Goal: Check status: Check status

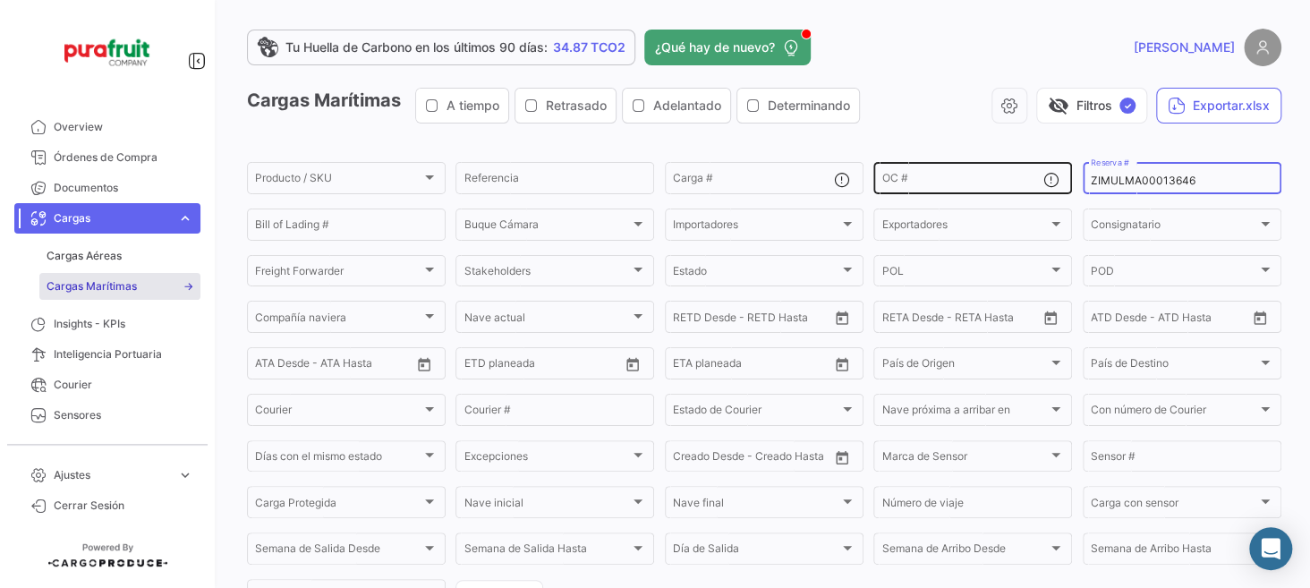
drag, startPoint x: 1194, startPoint y: 183, endPoint x: 940, endPoint y: 169, distance: 253.6
click at [0, 0] on div "Producto / SKU Producto / SKU Referencia Carga # OC # ZIMULMA00013646 Reserva #…" at bounding box center [0, 0] width 0 height 0
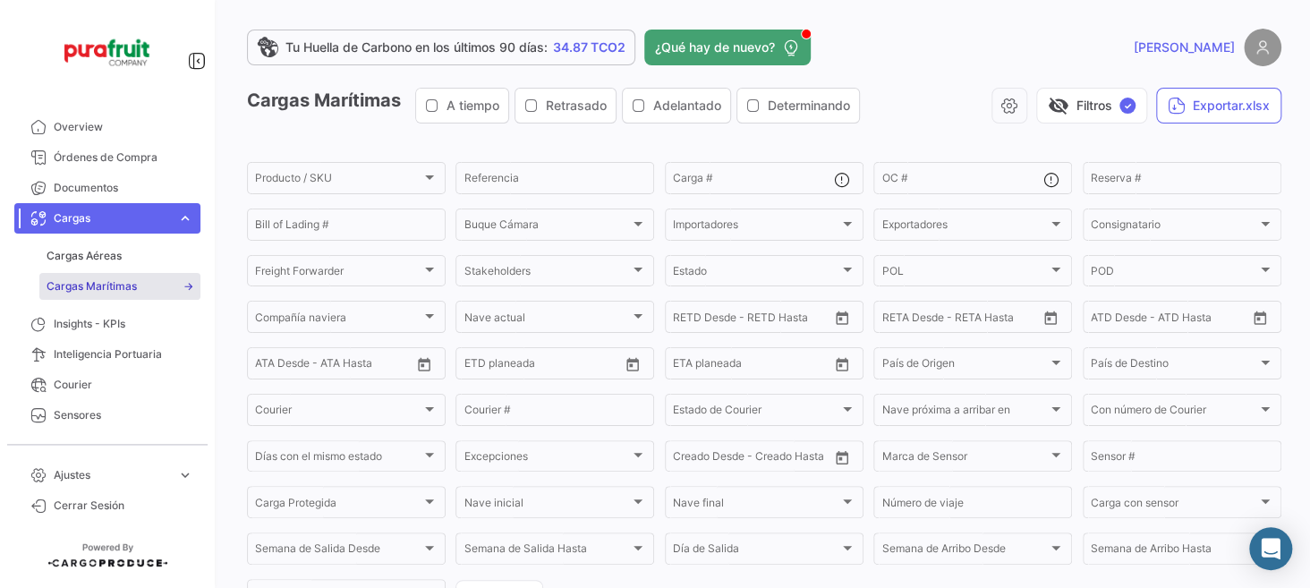
click at [948, 26] on div "Tu Huella de Carbono en los últimos 90 días: 34.87 TCO2 ¿Qué hay de nuevo? [PER…" at bounding box center [764, 294] width 1092 height 588
click at [1173, 185] on input "Reserva #" at bounding box center [1182, 180] width 183 height 13
paste input "EBKG14261468"
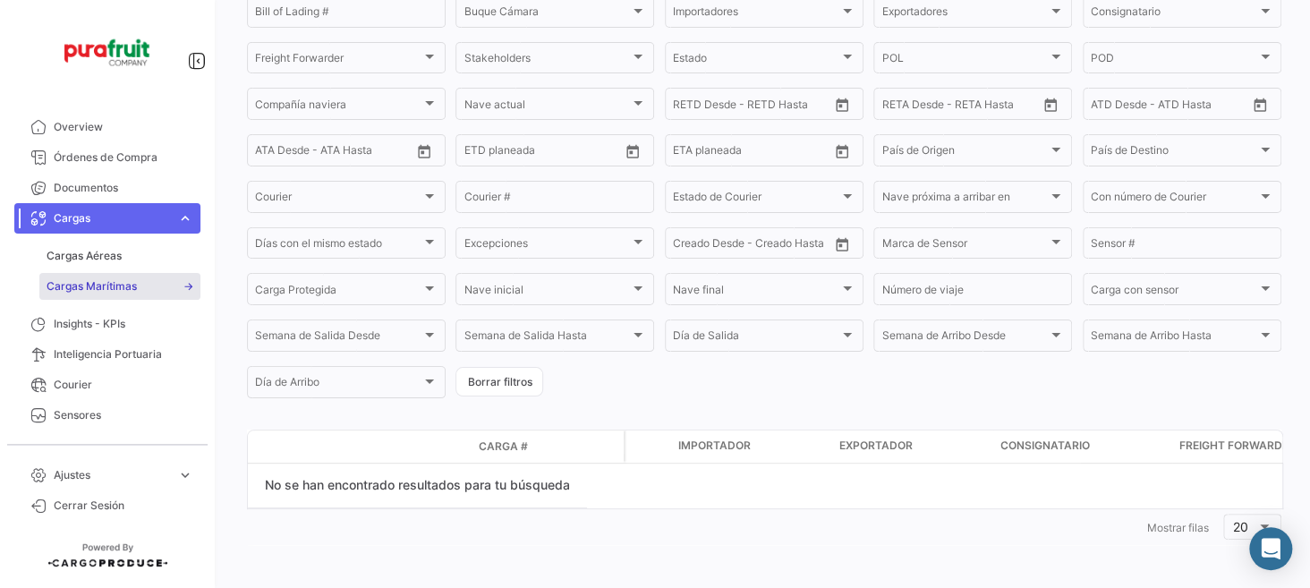
scroll to position [217, 0]
click at [454, 499] on div "No se han encontrado resultados para tu búsqueda" at bounding box center [417, 486] width 339 height 45
click at [526, 494] on div "No se han encontrado resultados para tu búsqueda" at bounding box center [417, 486] width 339 height 45
click at [625, 485] on datatable-selection "No se han encontrado resultados para tu búsqueda" at bounding box center [765, 486] width 1034 height 45
click at [732, 477] on datatable-selection "No se han encontrado resultados para tu búsqueda" at bounding box center [765, 486] width 1034 height 45
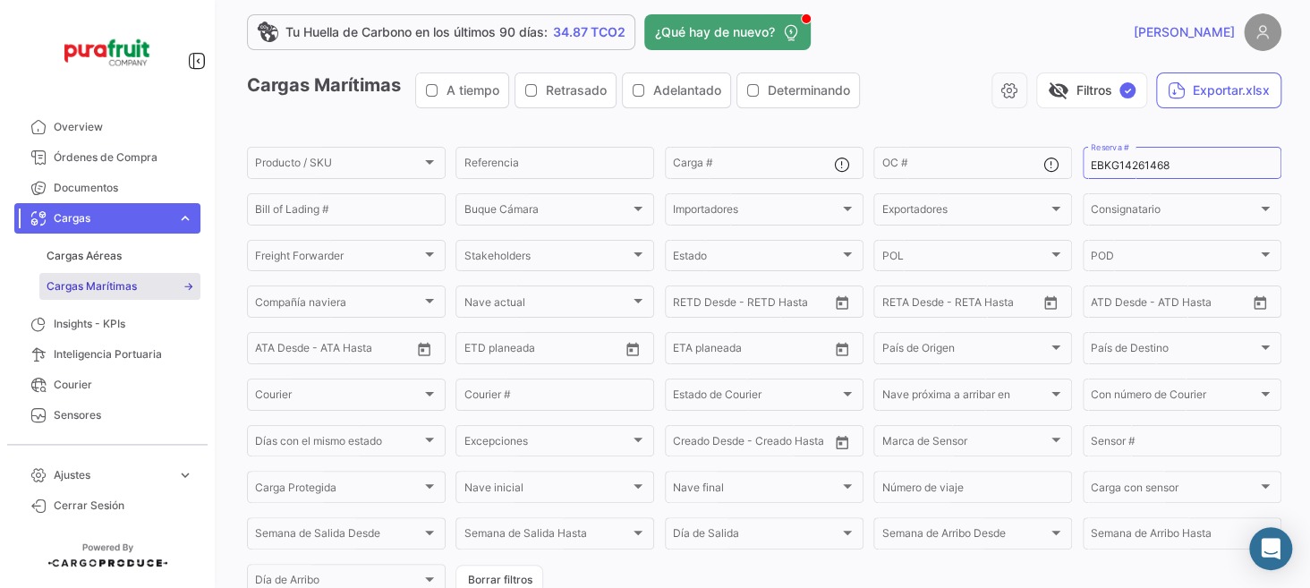
scroll to position [0, 0]
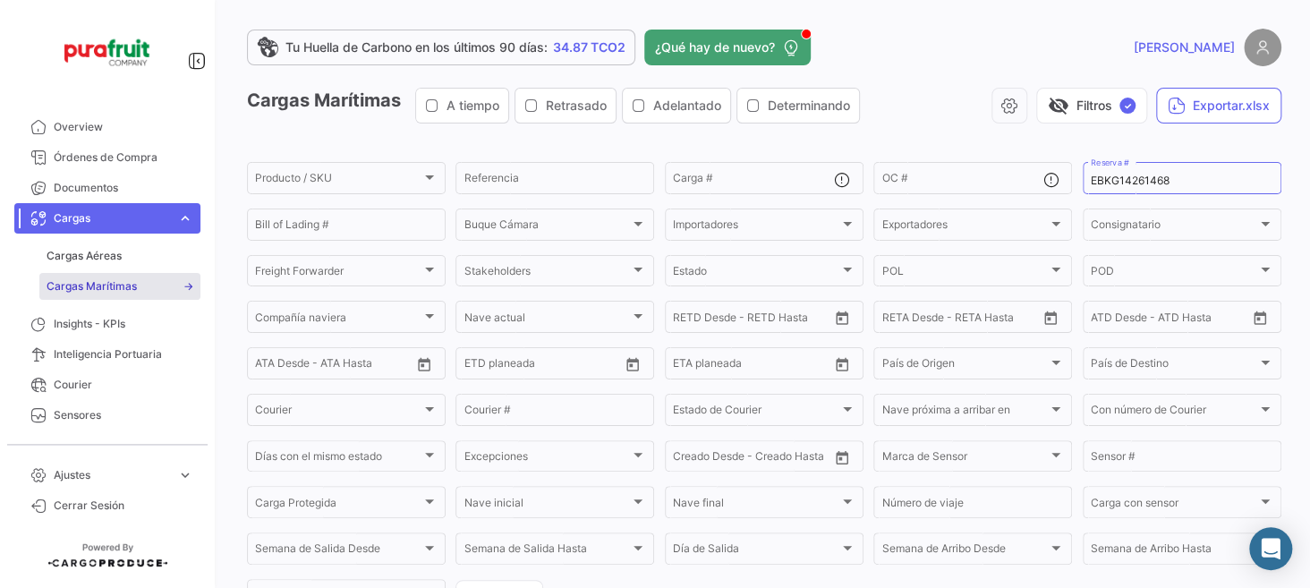
click at [959, 136] on div "Cargas Marítimas A tiempo Retrasado Adelantado Determinando visibility_off Filt…" at bounding box center [764, 113] width 1034 height 50
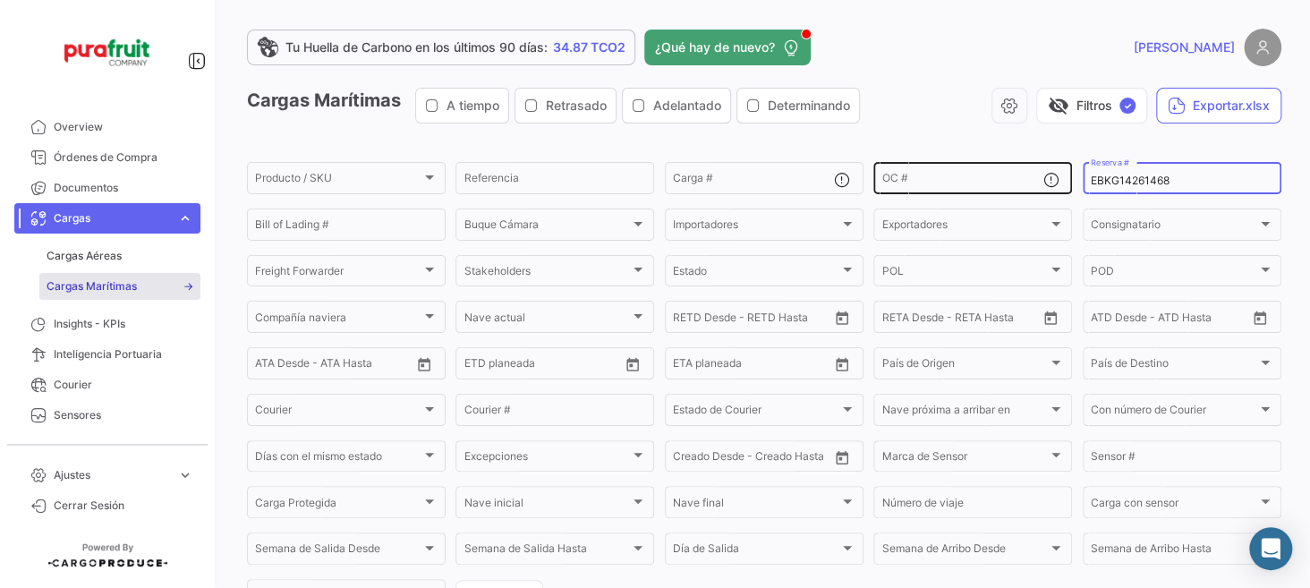
drag, startPoint x: 1171, startPoint y: 181, endPoint x: 1059, endPoint y: 183, distance: 111.9
click at [0, 0] on div "Producto / SKU Producto / SKU Referencia Carga # OC # EBKG14261468 Reserva # Bi…" at bounding box center [0, 0] width 0 height 0
paste input "MBM250035003"
drag, startPoint x: 1203, startPoint y: 181, endPoint x: 931, endPoint y: 188, distance: 272.1
click at [0, 0] on div "Producto / SKU Producto / SKU Referencia Carga # OC # MBM250035003 Reserva # Bi…" at bounding box center [0, 0] width 0 height 0
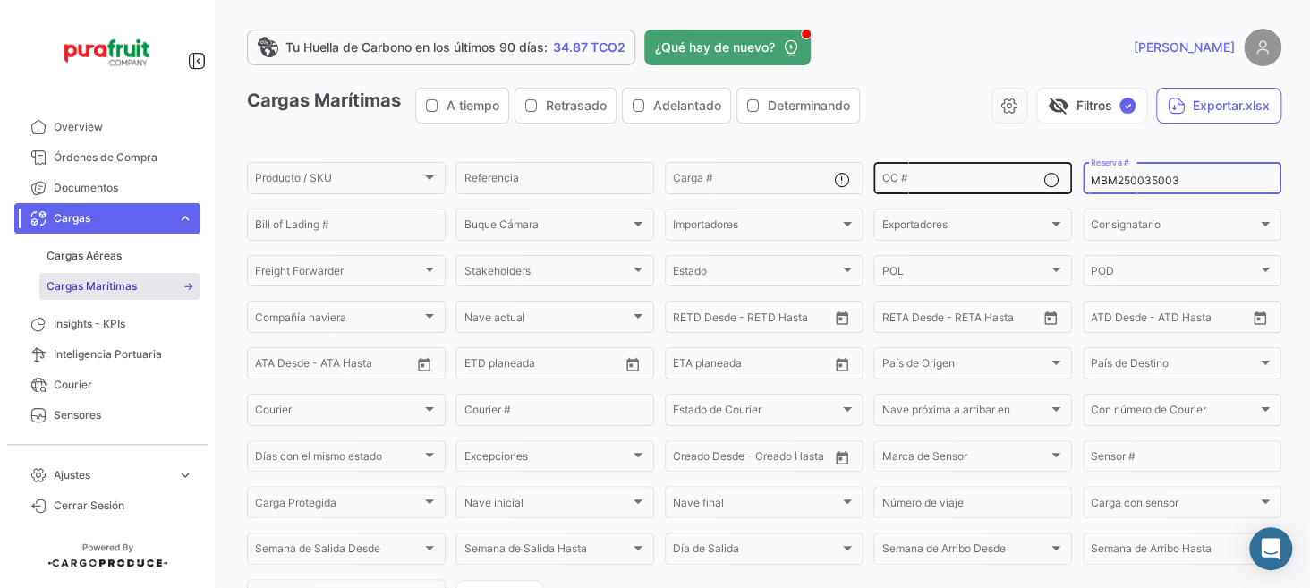
paste input "EBKG14486716"
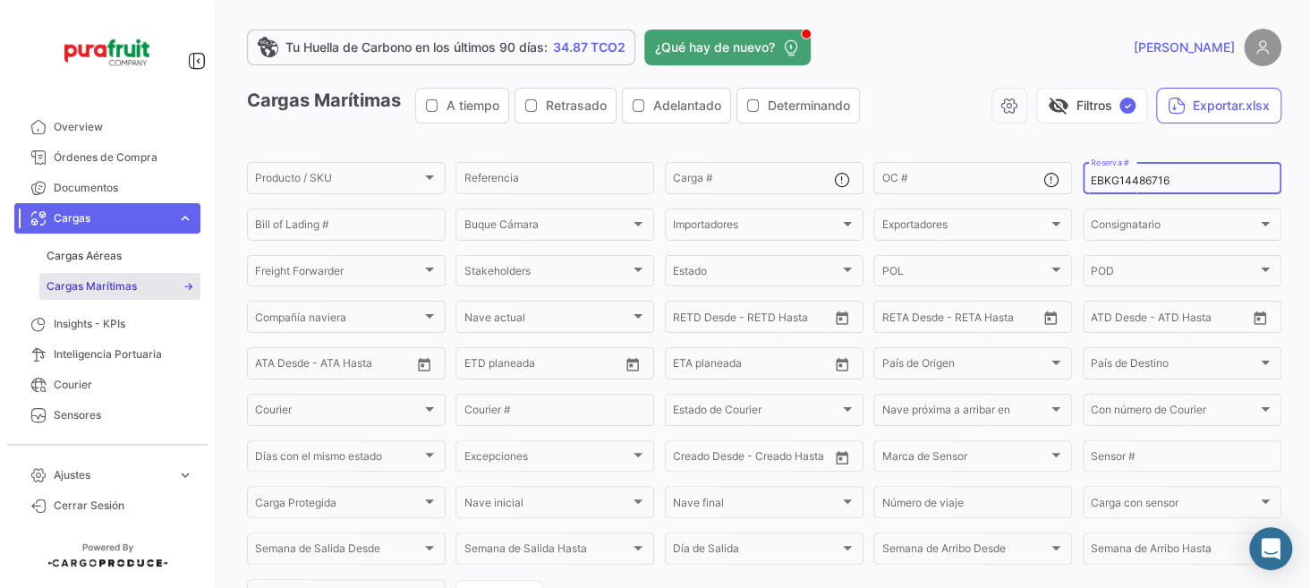
click at [1177, 180] on input "EBKG14486716" at bounding box center [1182, 180] width 183 height 13
drag, startPoint x: 1162, startPoint y: 175, endPoint x: 1096, endPoint y: 191, distance: 68.1
click at [0, 0] on div "Producto / SKU Producto / SKU Referencia Carga # OC # EBKG14486716 Reserva # Bi…" at bounding box center [0, 0] width 0 height 0
click at [1144, 183] on input "EBKG14486716" at bounding box center [1182, 180] width 183 height 13
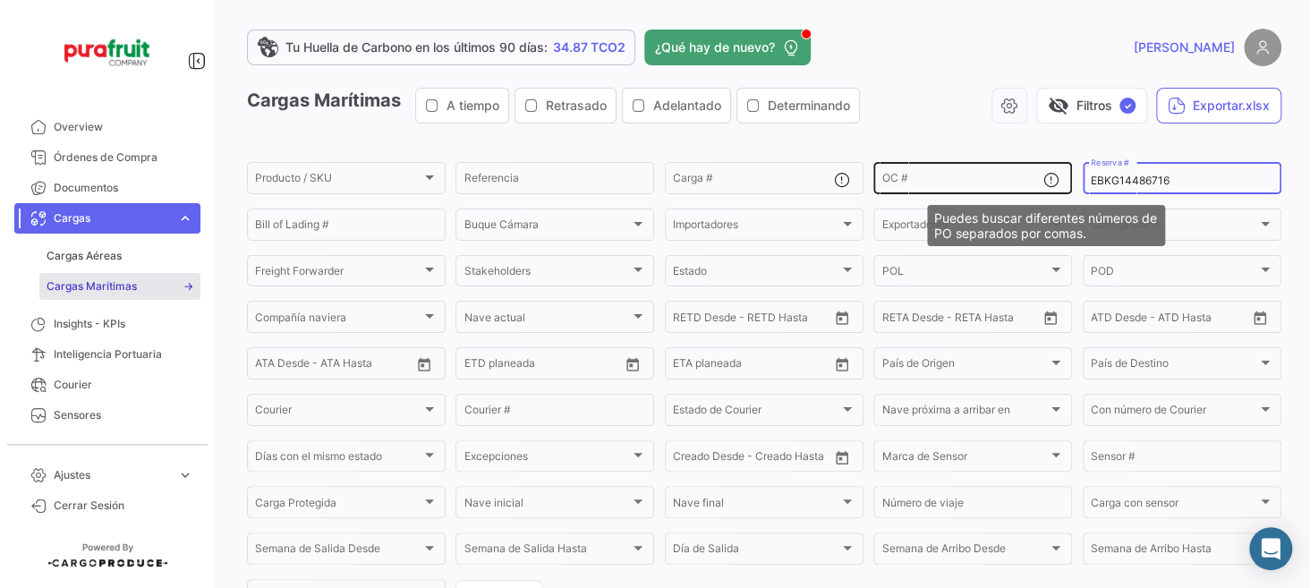
drag, startPoint x: 1180, startPoint y: 178, endPoint x: 1014, endPoint y: 178, distance: 166.4
click at [0, 0] on div "Producto / SKU Producto / SKU Referencia Carga # OC # EBKG14486716 Reserva # Bi…" at bounding box center [0, 0] width 0 height 0
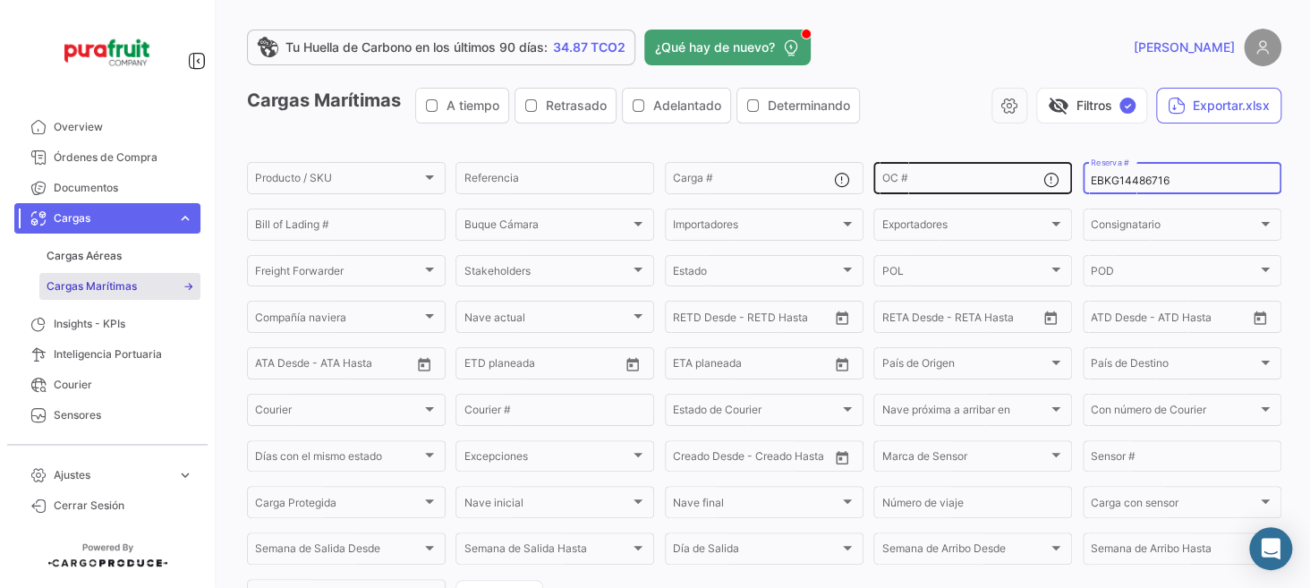
paste input "260617330"
type input "260617330"
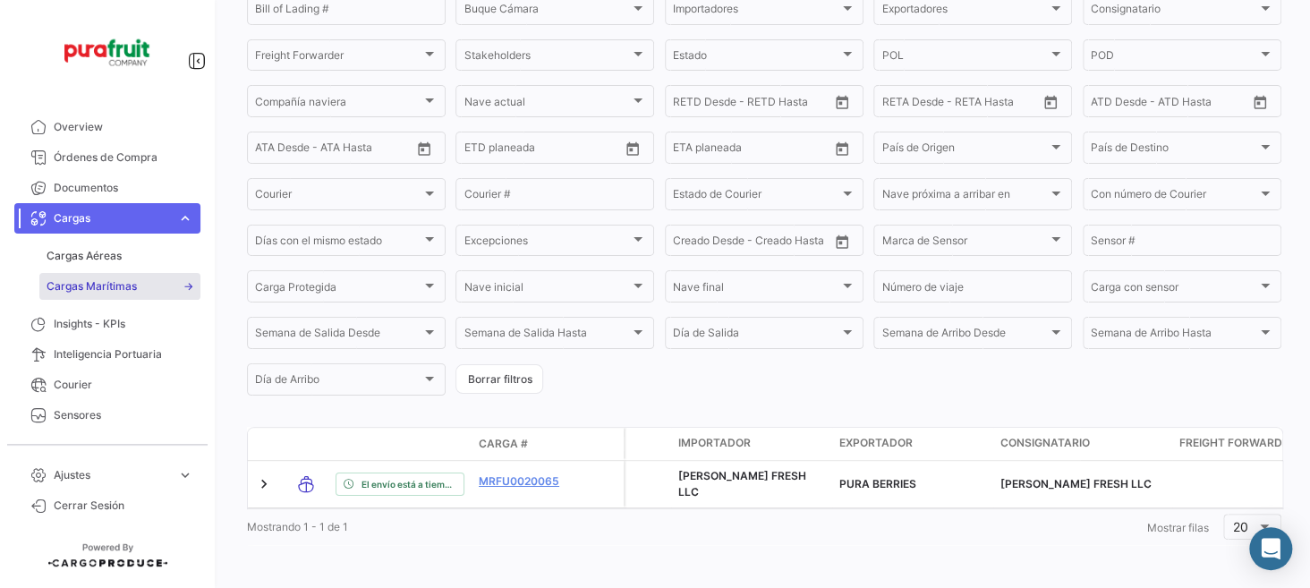
scroll to position [225, 0]
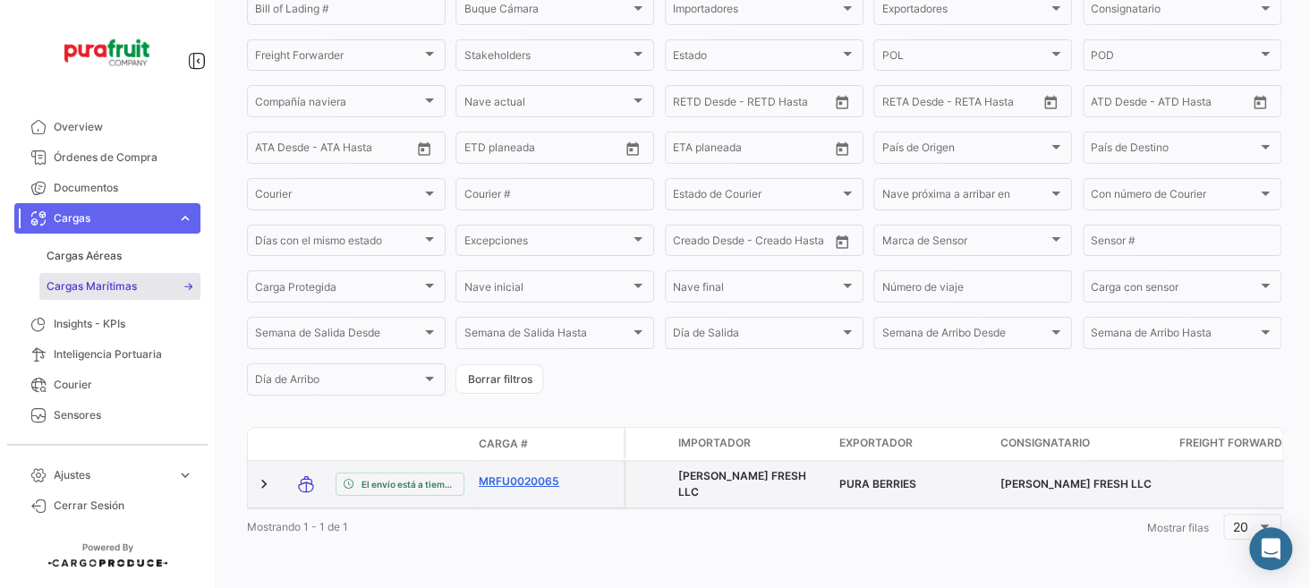
click at [520, 473] on link "MRFU0020065" at bounding box center [525, 481] width 93 height 16
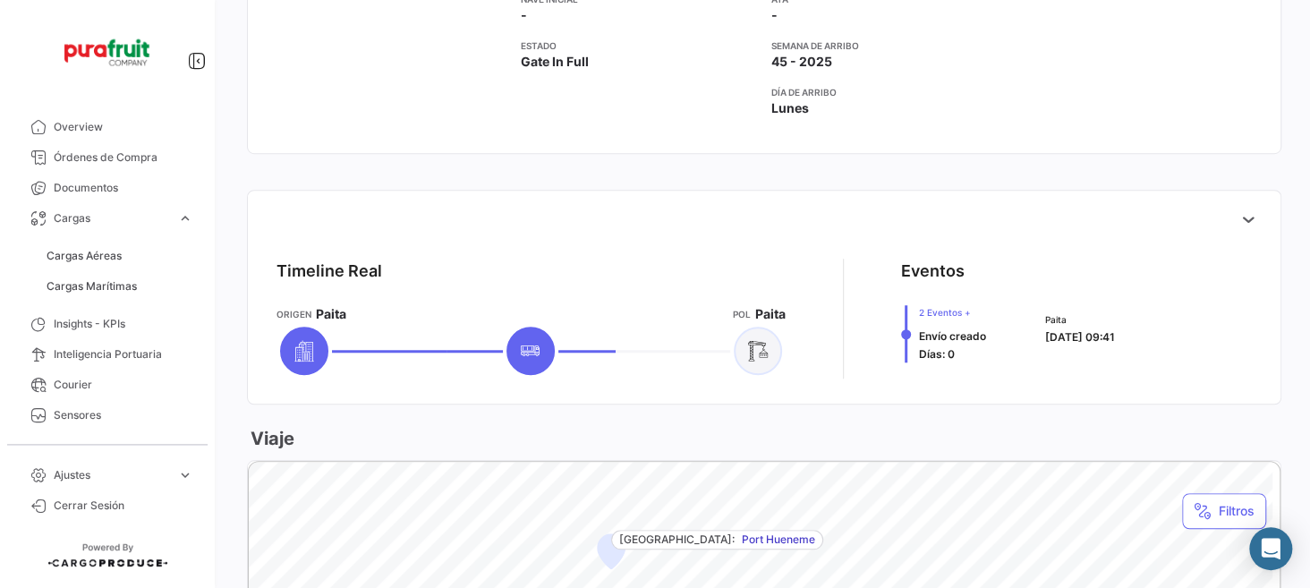
scroll to position [716, 0]
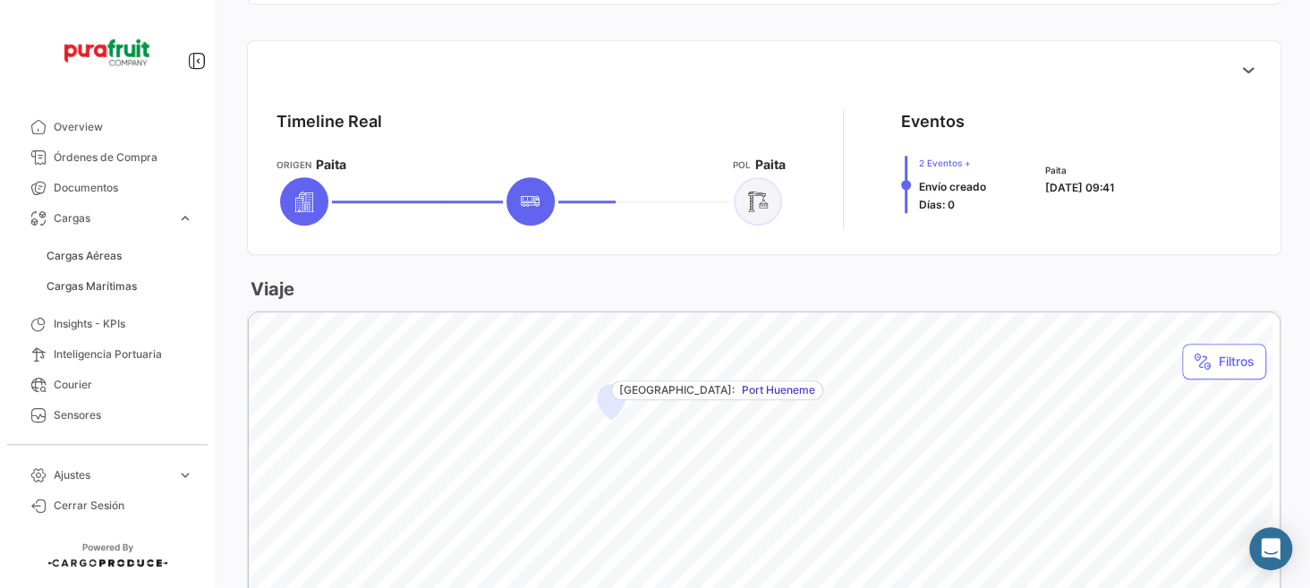
click at [935, 191] on span "Envío creado" at bounding box center [952, 186] width 67 height 13
click at [1078, 182] on span "[DATE] 09:41" at bounding box center [1080, 187] width 70 height 13
click at [930, 193] on span "2 Eventos + Envío creado Días: 0" at bounding box center [952, 184] width 67 height 57
click at [943, 217] on app-shipment-events-dot-timeline "Eventos 2 Eventos + Envío creado Días: 0 Paita [DATE] 09:41" at bounding box center [1076, 169] width 351 height 120
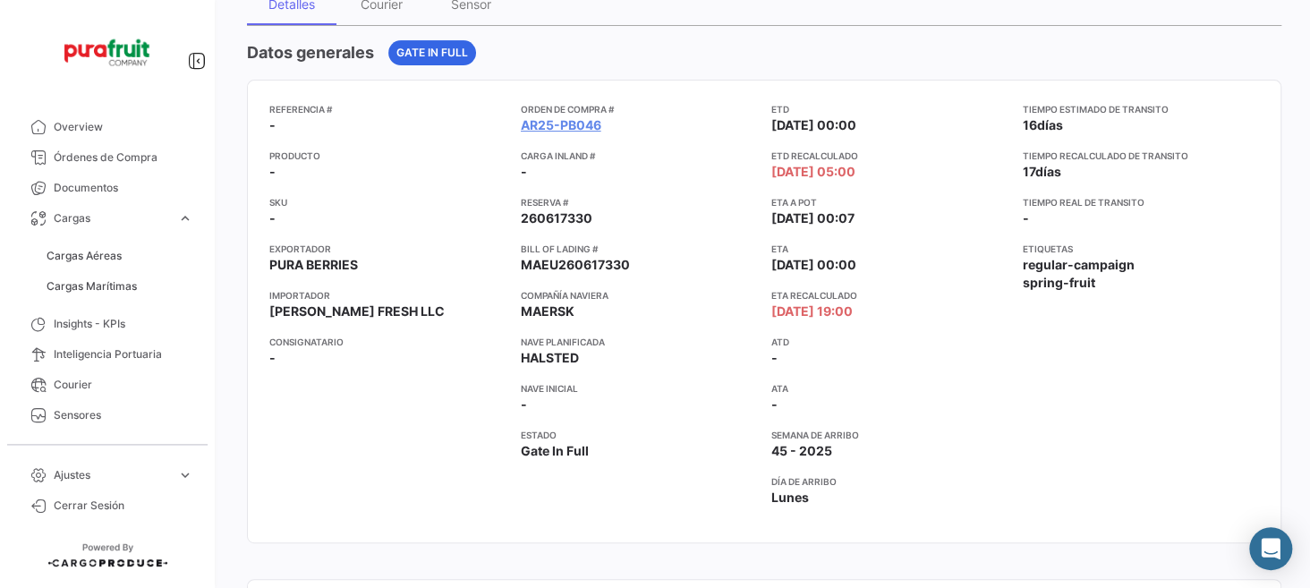
scroll to position [179, 0]
drag, startPoint x: 515, startPoint y: 121, endPoint x: 633, endPoint y: 123, distance: 117.2
click at [633, 123] on div "Referencia # - Producto - SKU - Exportador PURA BERRIES Importador [PERSON_NAME…" at bounding box center [764, 309] width 990 height 419
copy link "AR25-PB046"
click at [674, 212] on app-card-info-value "260617330" at bounding box center [639, 217] width 237 height 18
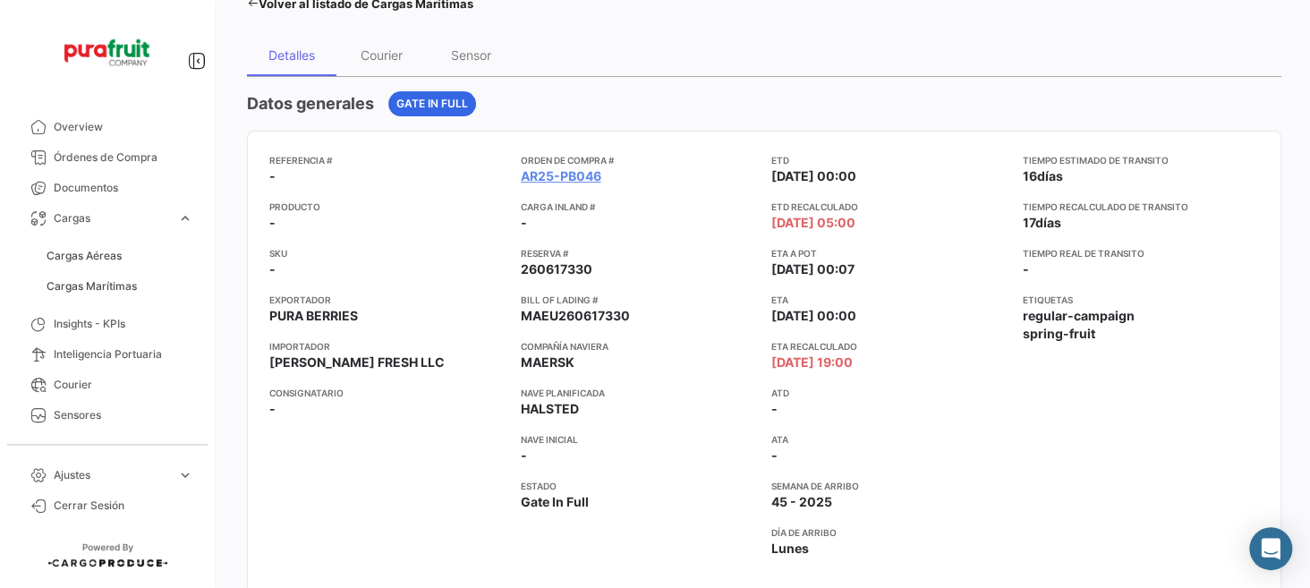
scroll to position [0, 0]
